Goal: Find specific page/section: Find specific page/section

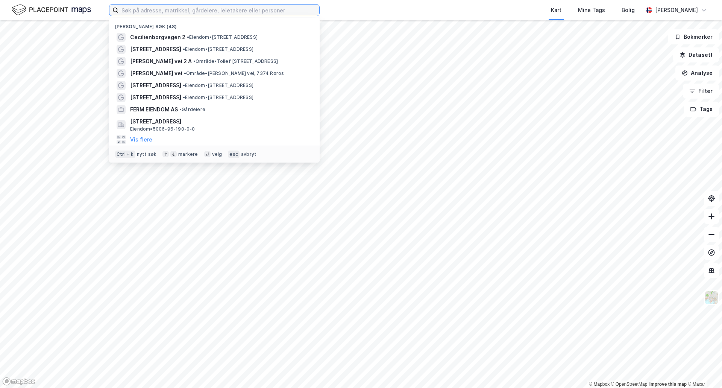
click at [125, 11] on input at bounding box center [218, 10] width 201 height 11
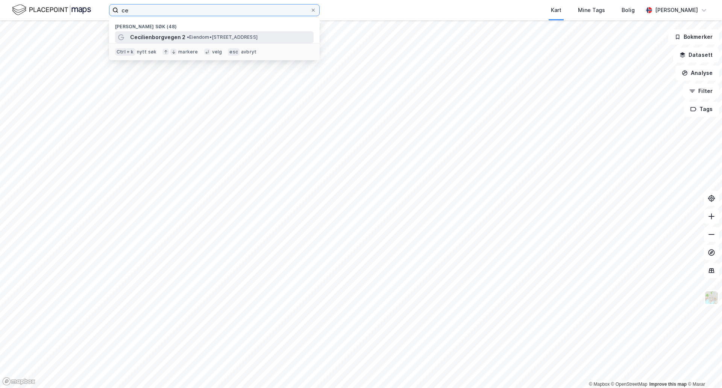
type input "ce"
click at [162, 37] on span "Cecilienborgvegen 2" at bounding box center [157, 37] width 55 height 9
